Goal: Task Accomplishment & Management: Complete application form

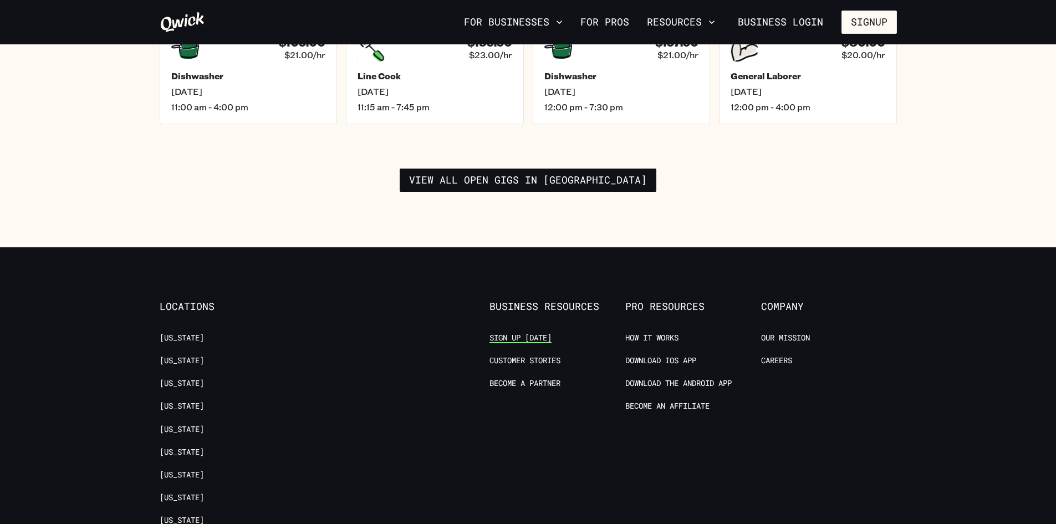
scroll to position [1773, 0]
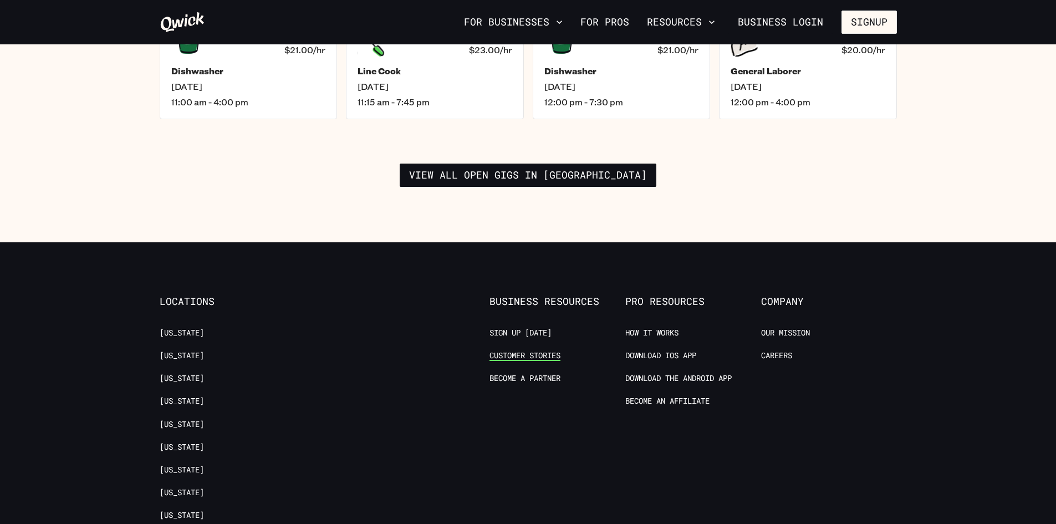
click at [509, 350] on link "Customer stories" at bounding box center [524, 355] width 71 height 11
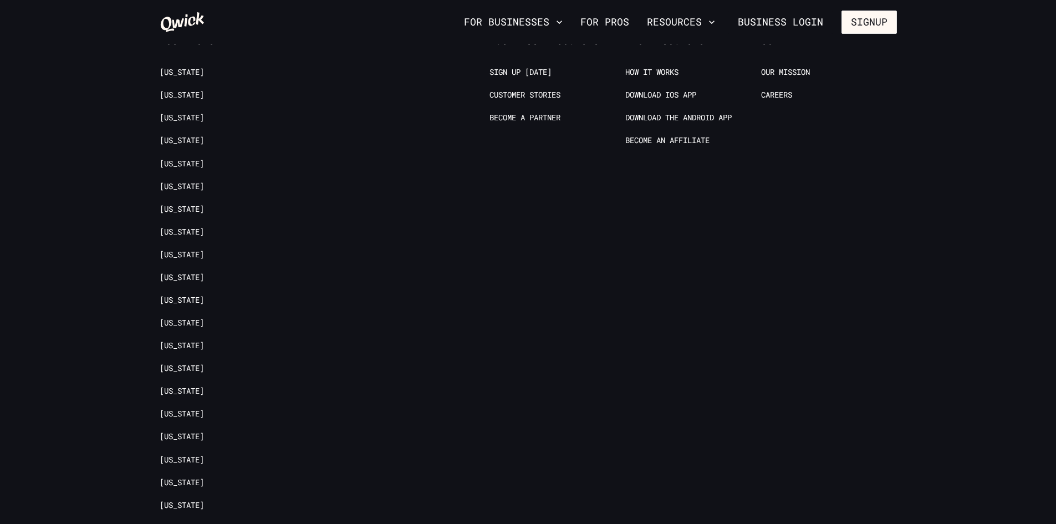
scroll to position [1812, 0]
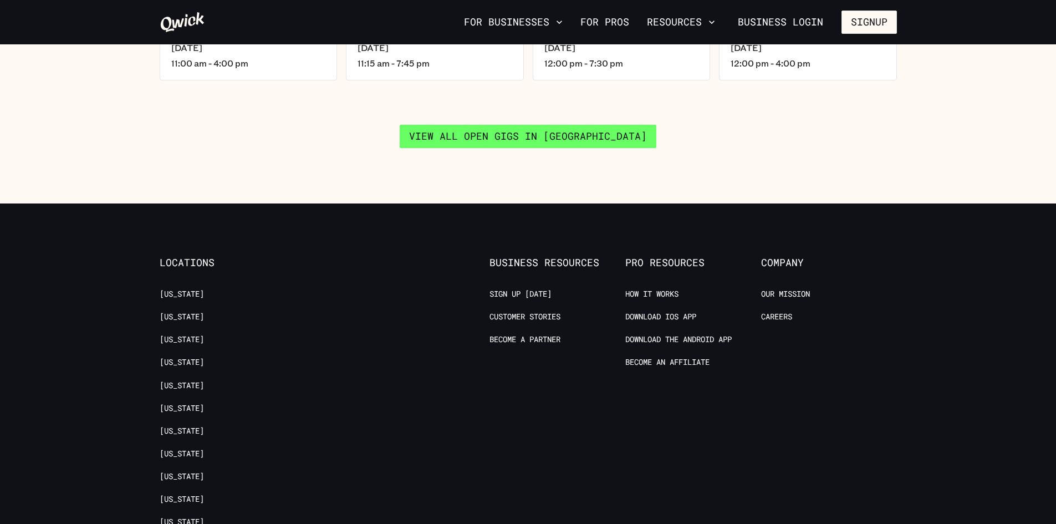
click at [518, 125] on link "View all open gigs in [GEOGRAPHIC_DATA]" at bounding box center [528, 136] width 257 height 23
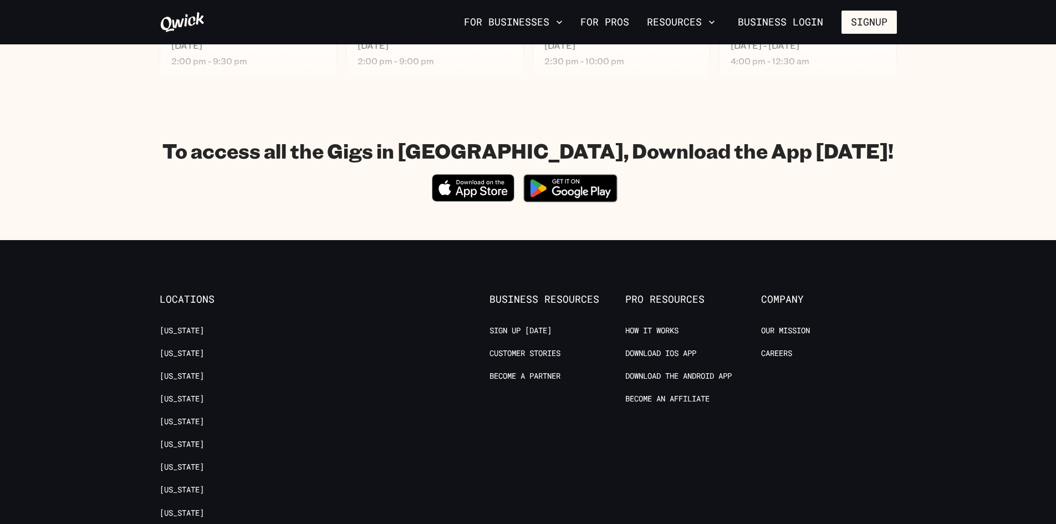
scroll to position [887, 0]
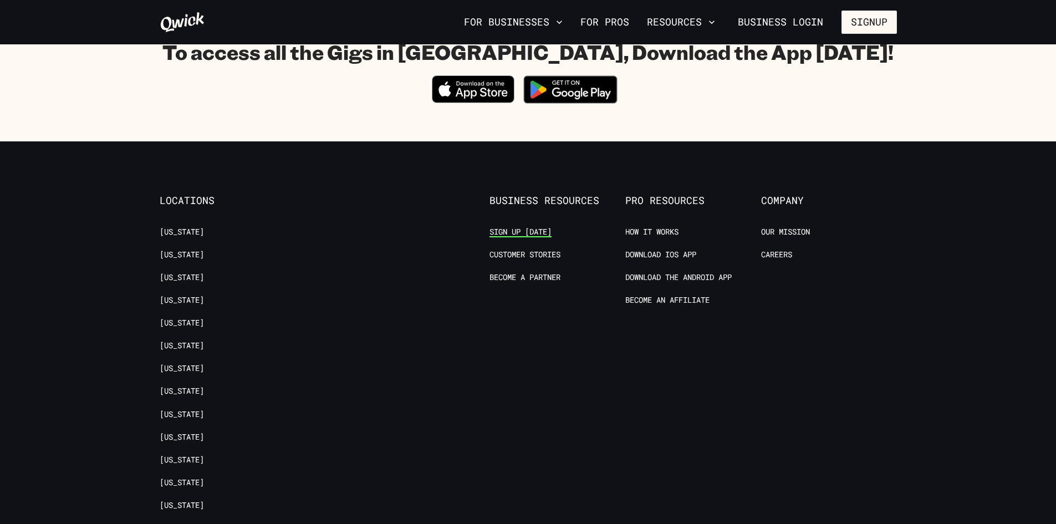
click at [514, 231] on link "Sign up [DATE]" at bounding box center [520, 232] width 62 height 11
